Goal: Transaction & Acquisition: Purchase product/service

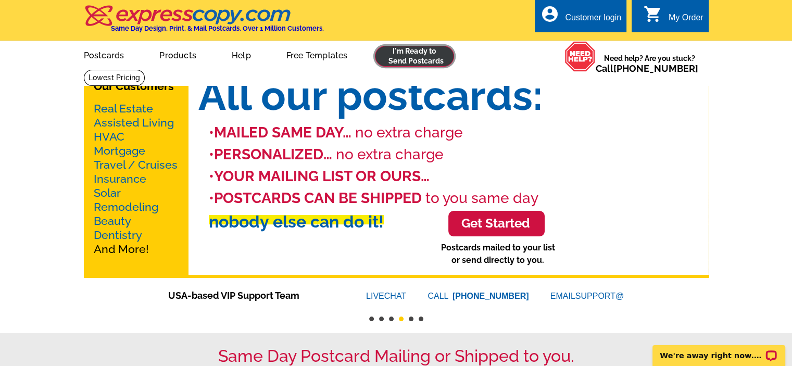
click at [427, 58] on link at bounding box center [415, 56] width 80 height 21
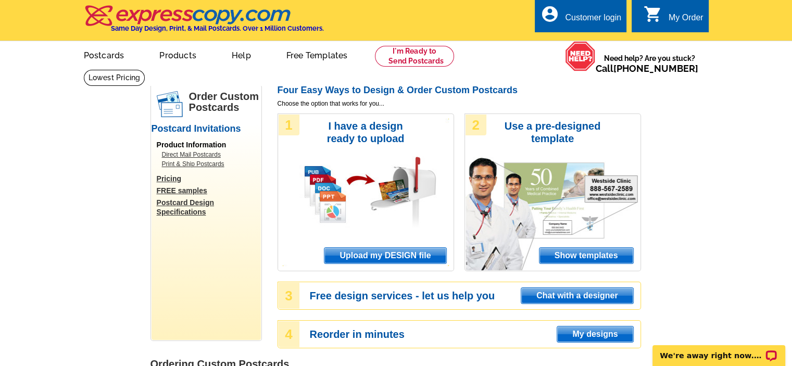
click at [387, 258] on span "Upload my DESIGN file" at bounding box center [384, 256] width 121 height 16
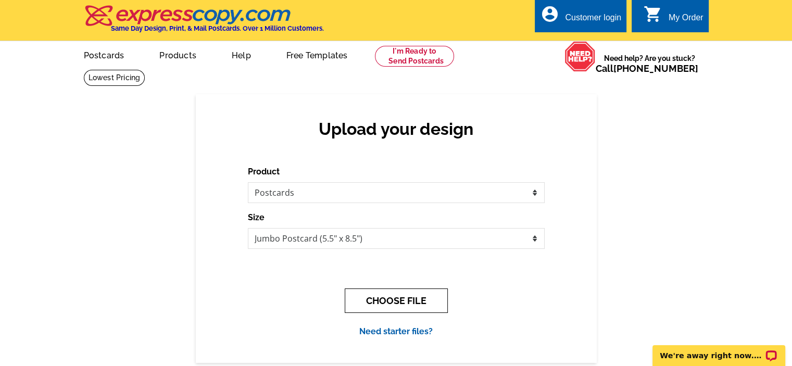
click at [410, 305] on button "CHOOSE FILE" at bounding box center [395, 300] width 103 height 24
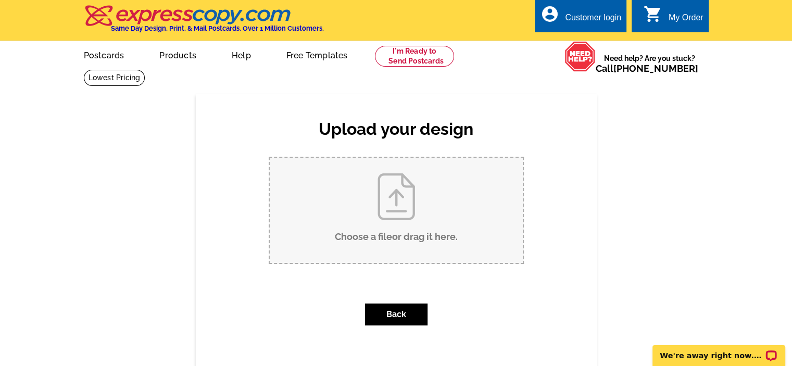
click at [412, 237] on input "Choose a file or drag it here ." at bounding box center [396, 210] width 253 height 105
type input "C:\fakepath\Just Sold Postcard.pdf"
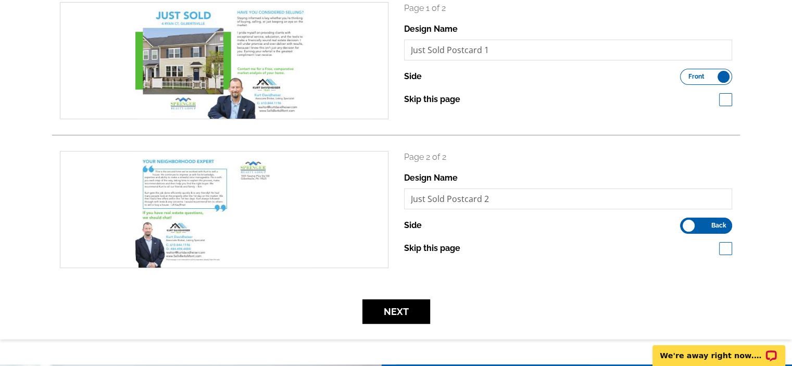
scroll to position [208, 0]
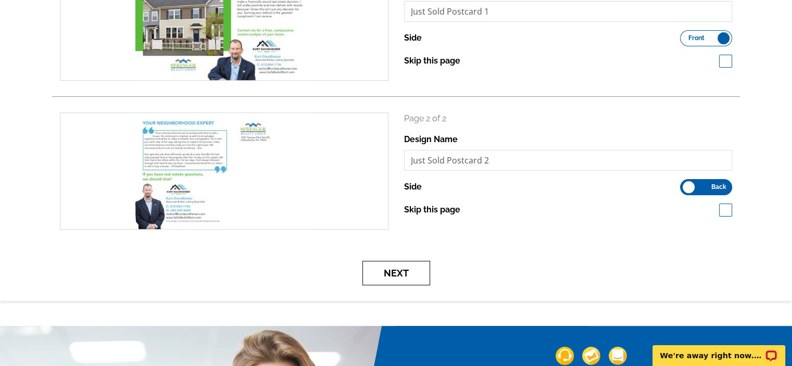
click at [401, 273] on button "Next" at bounding box center [396, 273] width 68 height 24
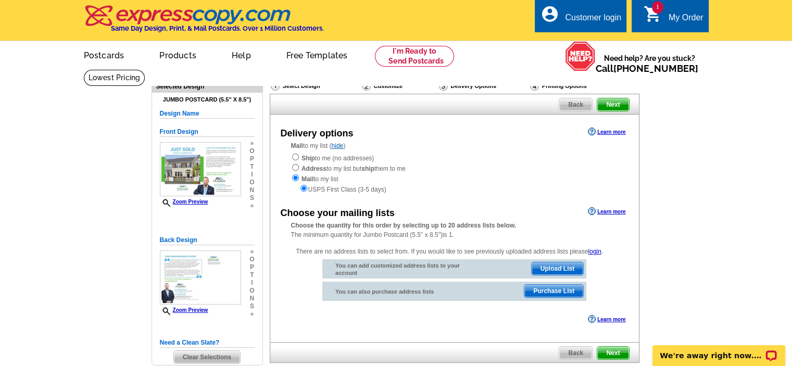
click at [562, 268] on span "Upload List" at bounding box center [557, 268] width 52 height 12
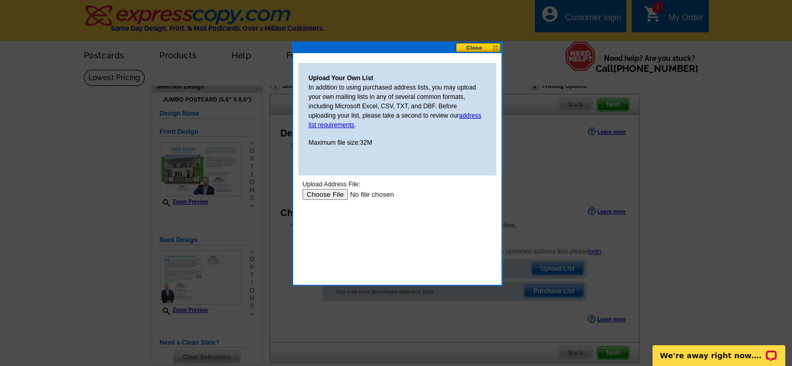
click at [328, 196] on input "file" at bounding box center [368, 194] width 132 height 11
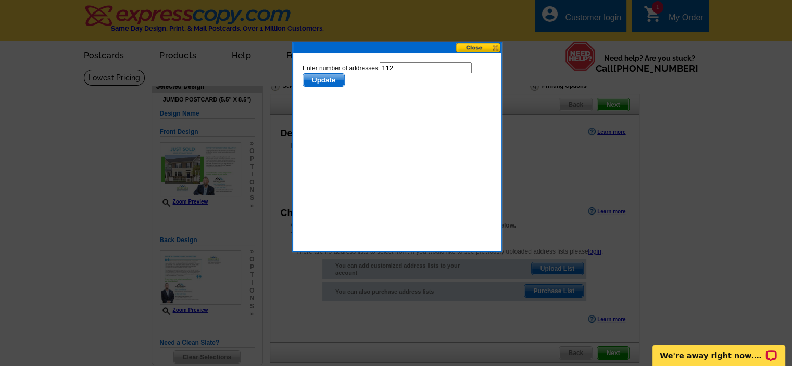
click at [335, 80] on span "Update" at bounding box center [322, 80] width 41 height 12
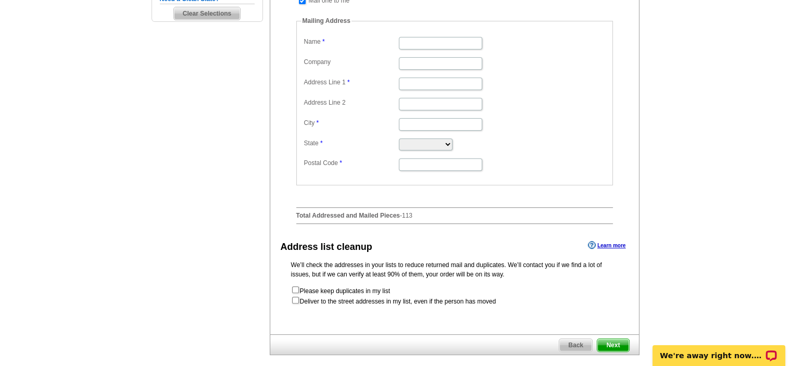
scroll to position [260, 0]
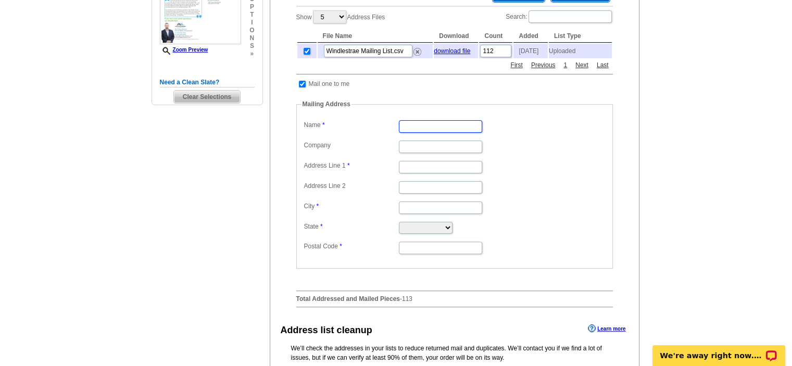
click at [430, 131] on input "Name" at bounding box center [440, 126] width 83 height 12
type input "[PERSON_NAME]"
type input "[STREET_ADDRESS][PERSON_NAME]"
type input "[PERSON_NAME]"
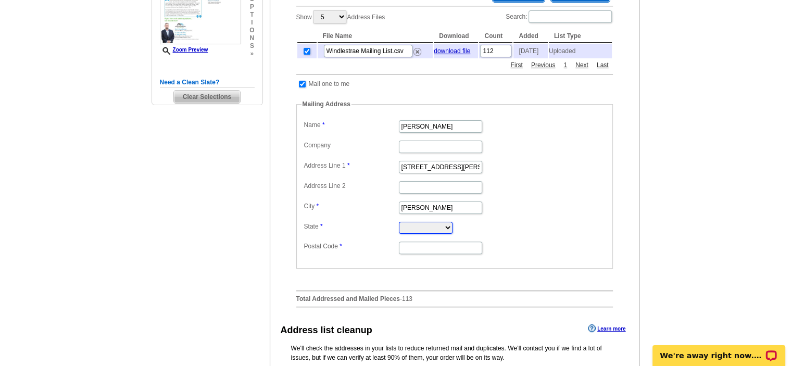
select select "PA"
click at [436, 243] on input "Postal Code" at bounding box center [440, 247] width 83 height 12
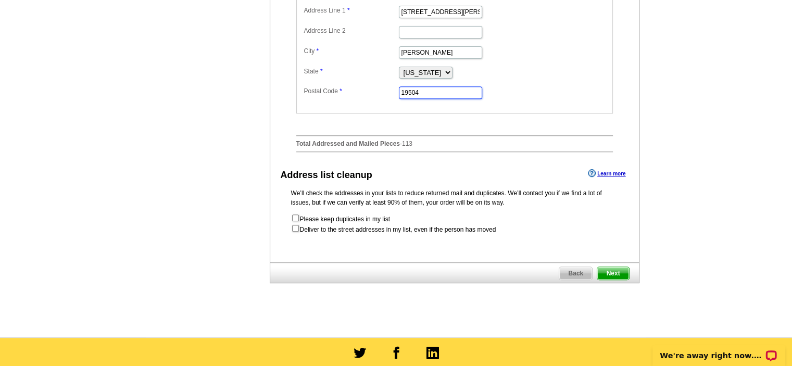
scroll to position [416, 0]
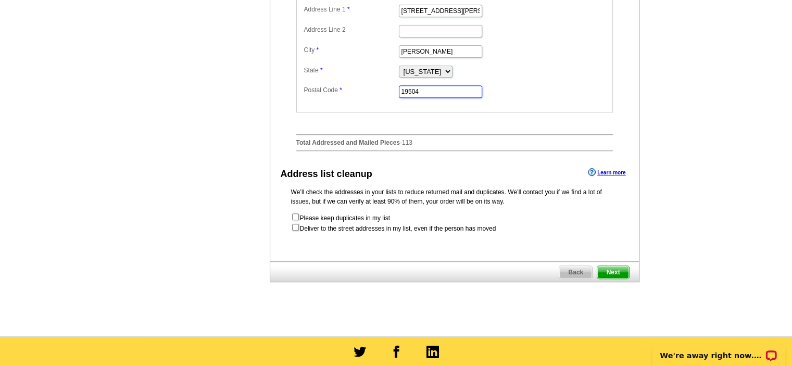
type input "19504"
click at [616, 274] on span "Next" at bounding box center [612, 272] width 31 height 12
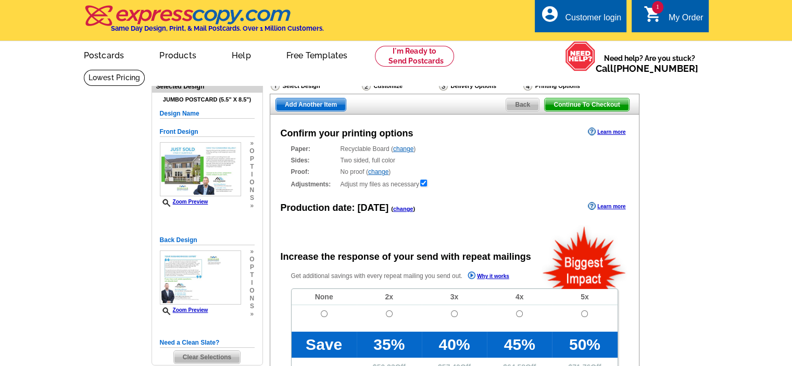
radio input "false"
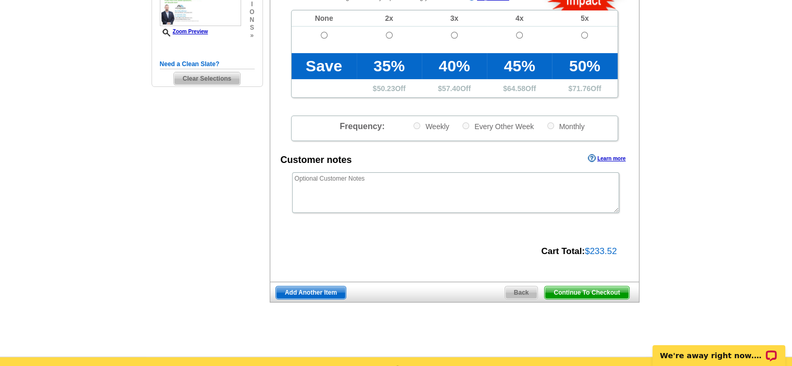
scroll to position [260, 0]
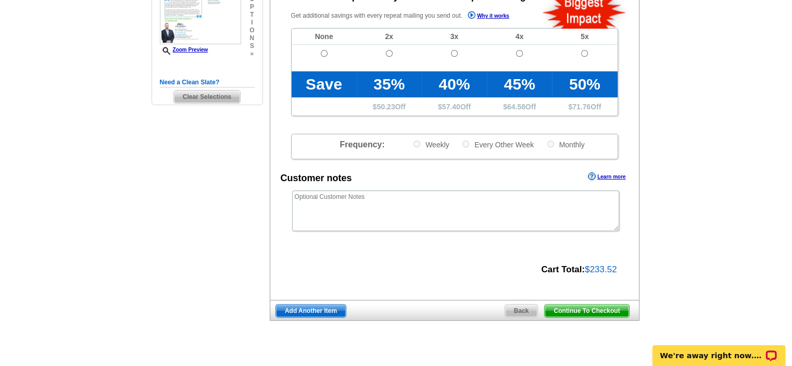
click at [581, 313] on span "Continue To Checkout" at bounding box center [586, 310] width 84 height 12
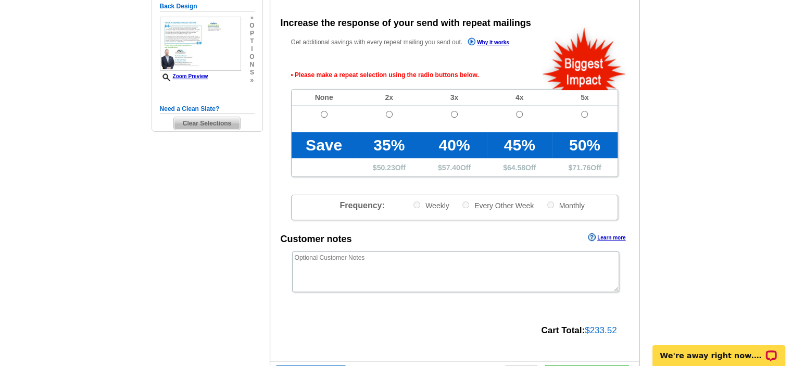
scroll to position [233, 0]
click at [323, 118] on input "radio" at bounding box center [324, 114] width 7 height 7
radio input "true"
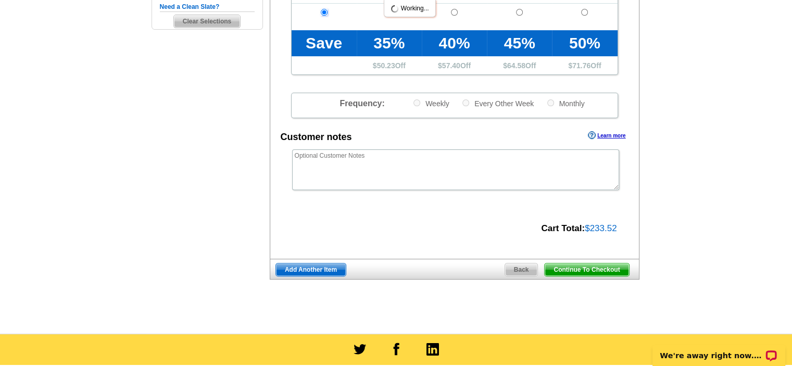
scroll to position [337, 0]
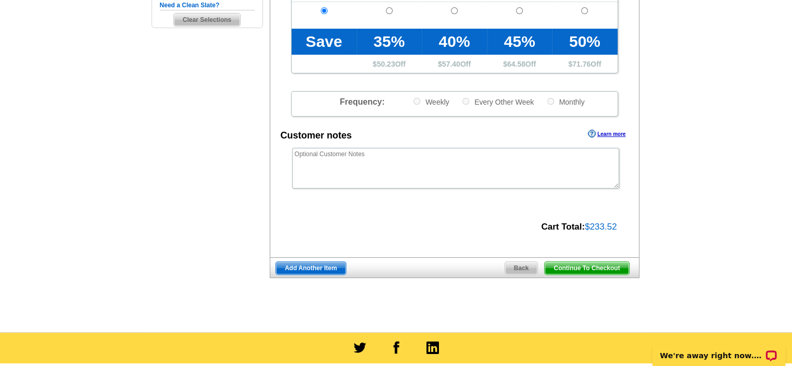
click at [603, 271] on span "Continue To Checkout" at bounding box center [586, 268] width 84 height 12
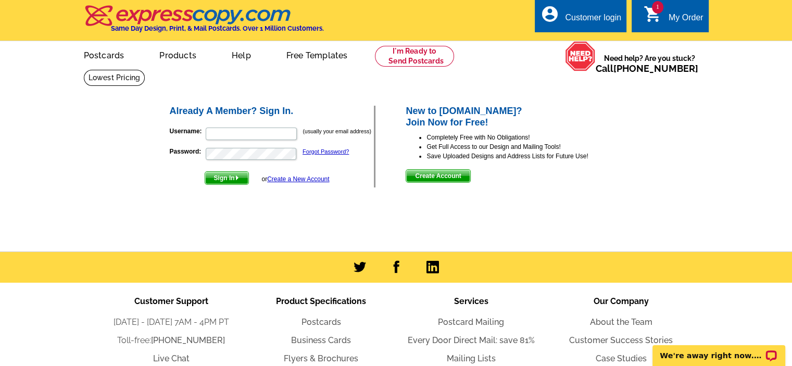
click at [423, 177] on span "Create Account" at bounding box center [437, 176] width 63 height 12
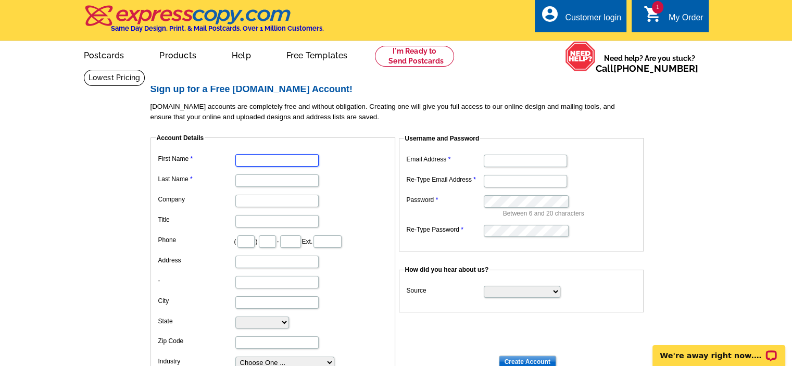
click at [283, 159] on input "First Name" at bounding box center [276, 160] width 83 height 12
type input "[PERSON_NAME]"
type input "215"
type input "416"
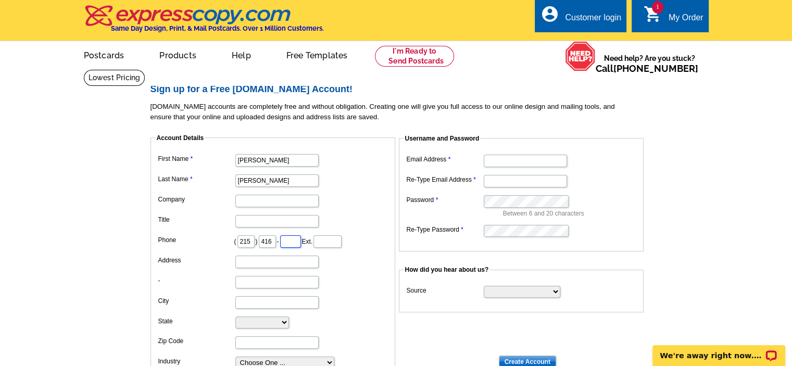
type input "8953"
type input "[STREET_ADDRESS]"
type input "[GEOGRAPHIC_DATA]"
select select "PA"
type input "19512"
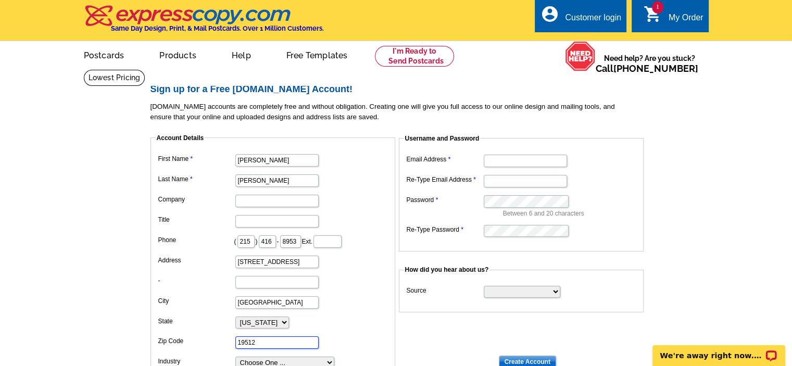
type input "[EMAIL_ADDRESS][DOMAIN_NAME]"
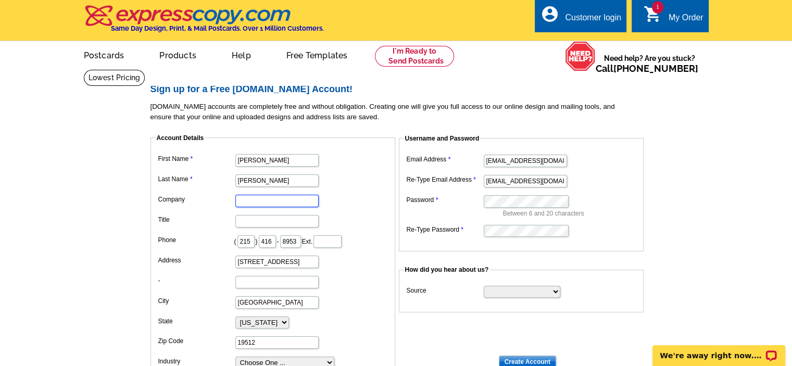
click at [304, 201] on input "Company" at bounding box center [276, 201] width 83 height 12
type input "Springer Realty Group"
click at [354, 197] on dd "Springer Realty Group" at bounding box center [273, 200] width 234 height 16
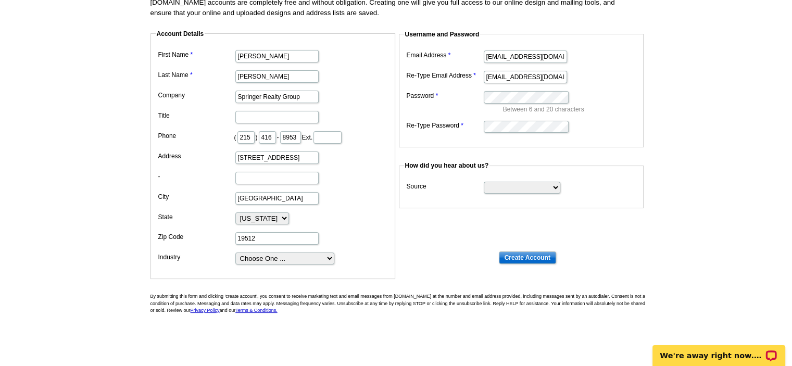
scroll to position [52, 0]
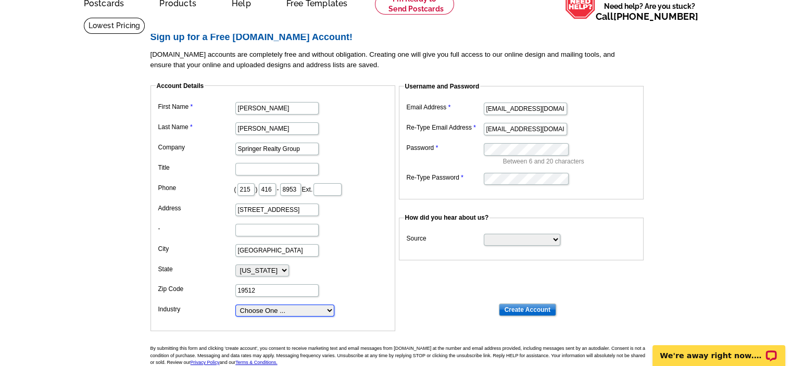
click at [320, 308] on select "Choose One ... Residential Real Estate Accounting Agriculture Architecture Arts…" at bounding box center [284, 310] width 99 height 12
select select "3"
click at [235, 304] on select "Choose One ... Residential Real Estate Accounting Agriculture Architecture Arts…" at bounding box center [284, 310] width 99 height 12
click at [543, 110] on input "[EMAIL_ADDRESS][DOMAIN_NAME]" at bounding box center [524, 109] width 83 height 12
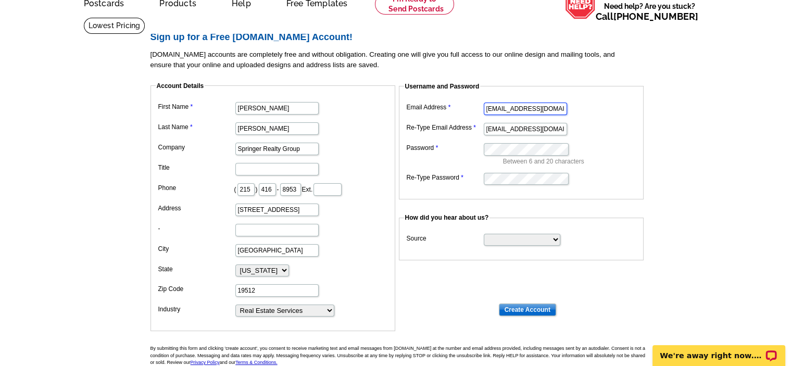
click at [543, 110] on input "[EMAIL_ADDRESS][DOMAIN_NAME]" at bounding box center [524, 109] width 83 height 12
type input "[EMAIL_ADDRESS][DOMAIN_NAME]"
click at [550, 238] on select "Search Engine Television Ad Direct Mail Postcard Email Referred by a friend Oth…" at bounding box center [521, 240] width 76 height 12
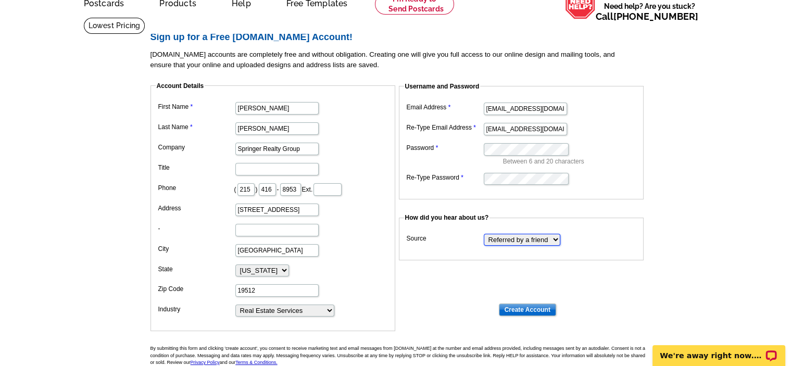
click at [483, 234] on select "Search Engine Television Ad Direct Mail Postcard Email Referred by a friend Oth…" at bounding box center [521, 240] width 76 height 12
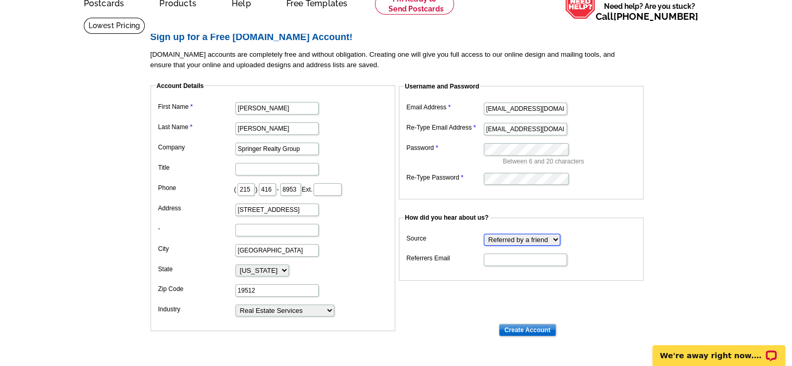
click at [548, 240] on select "Search Engine Television Ad Direct Mail Postcard Email Referred by a friend Oth…" at bounding box center [521, 240] width 76 height 12
select select "other"
click at [483, 234] on select "Search Engine Television Ad Direct Mail Postcard Email Referred by a friend Oth…" at bounding box center [521, 240] width 76 height 12
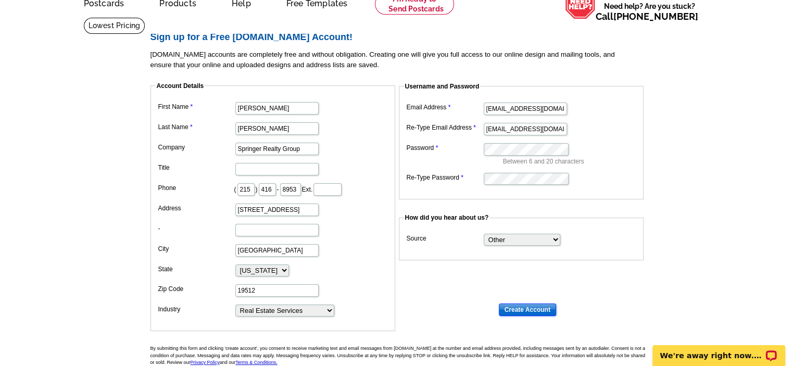
click at [530, 308] on input "Create Account" at bounding box center [527, 309] width 57 height 12
